Goal: Transaction & Acquisition: Purchase product/service

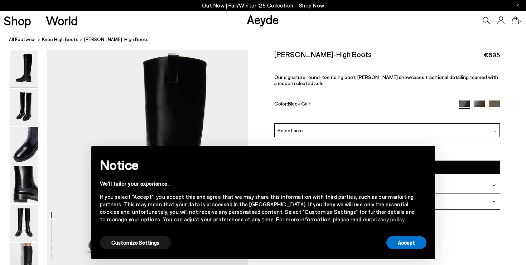
click at [430, 99] on div "[PERSON_NAME]-High Boots €695 Our signature round-toe riding boot, [PERSON_NAME…" at bounding box center [386, 87] width 225 height 74
click at [406, 246] on button "Accept" at bounding box center [406, 242] width 40 height 13
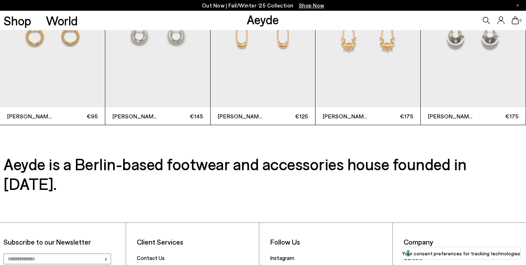
scroll to position [2014, 0]
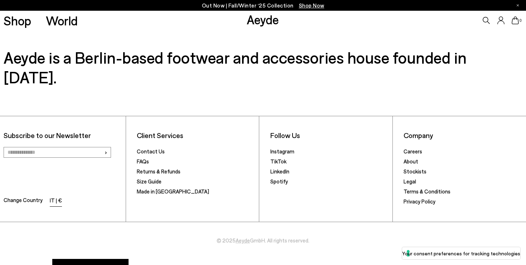
click at [54, 196] on li "IT | €" at bounding box center [56, 201] width 12 height 10
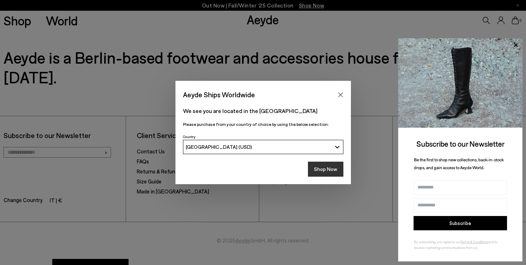
click at [326, 171] on button "Shop Now" at bounding box center [325, 169] width 35 height 15
